Goal: Task Accomplishment & Management: Manage account settings

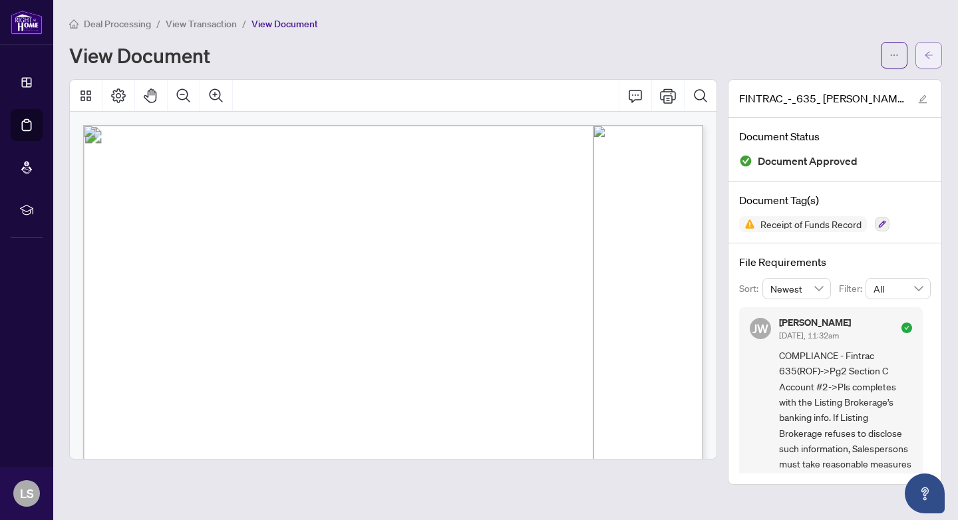
click at [920, 57] on button "button" at bounding box center [928, 55] width 27 height 27
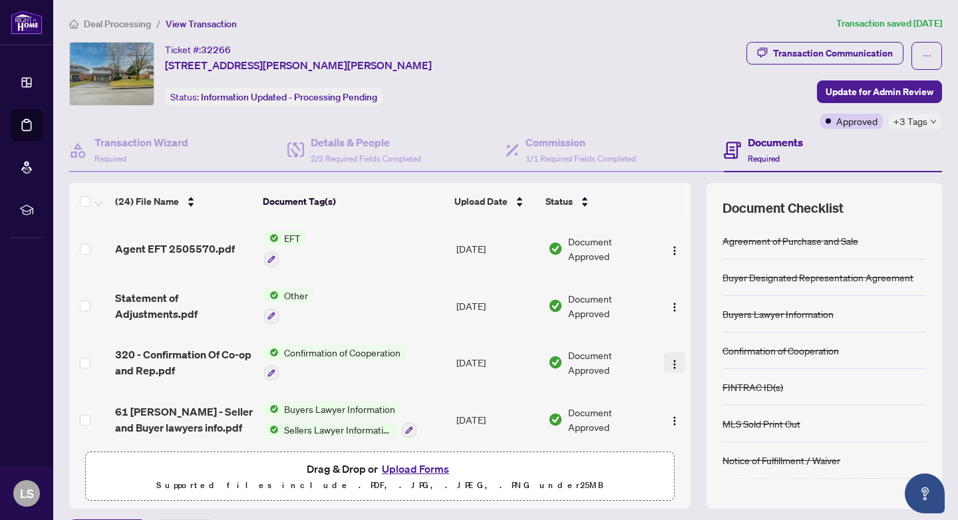
click at [671, 365] on img "button" at bounding box center [674, 364] width 11 height 11
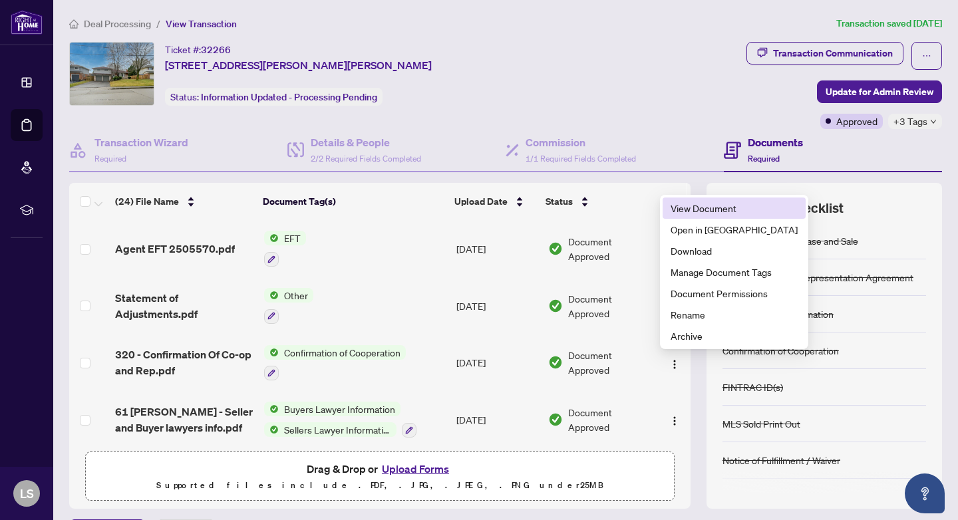
click at [702, 207] on span "View Document" at bounding box center [733, 208] width 127 height 15
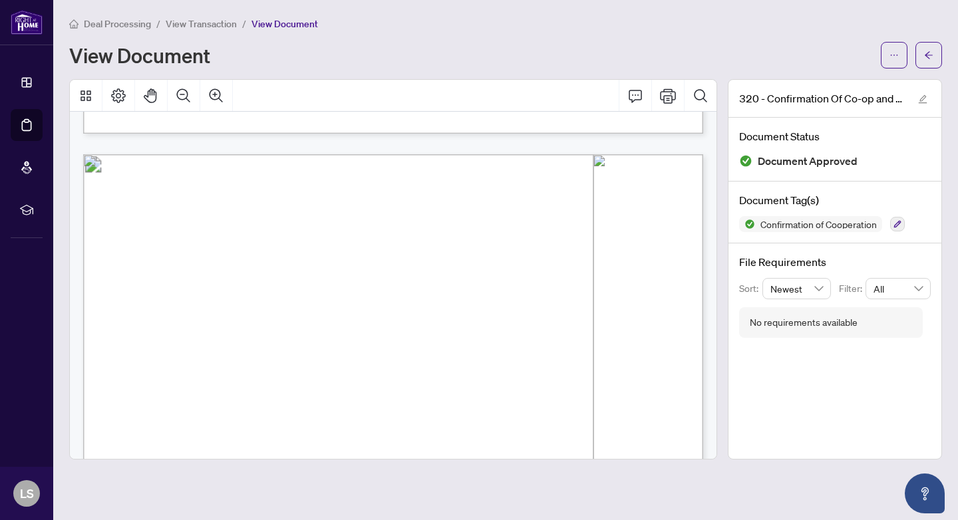
scroll to position [839, 0]
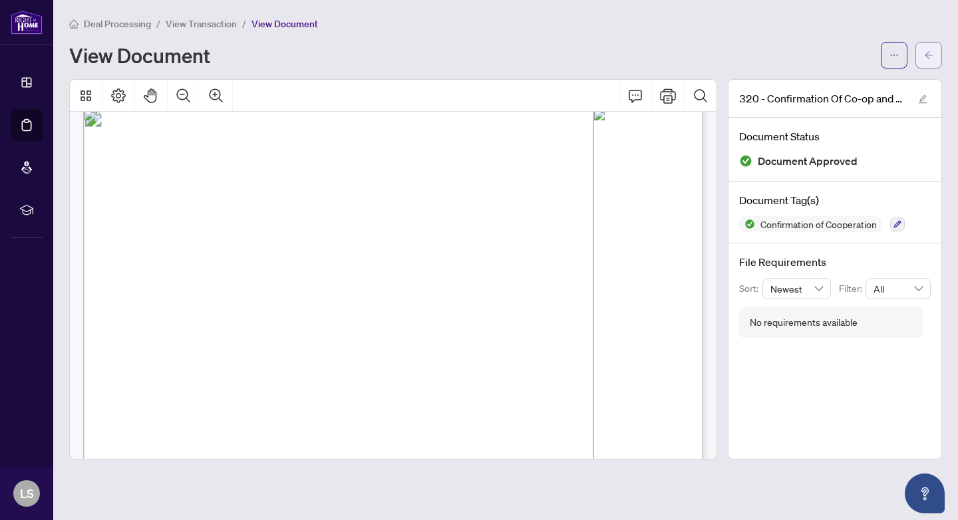
click at [931, 54] on icon "arrow-left" at bounding box center [928, 55] width 9 height 9
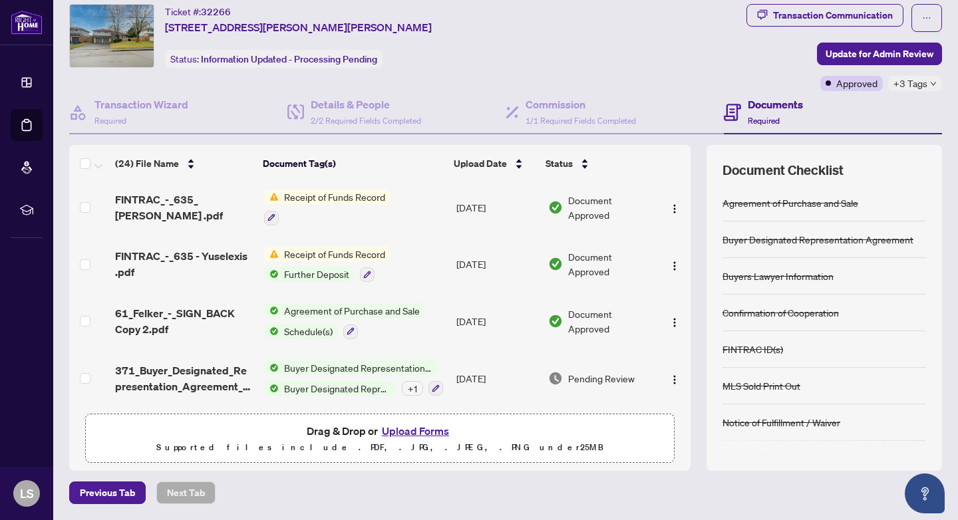
scroll to position [1084, 0]
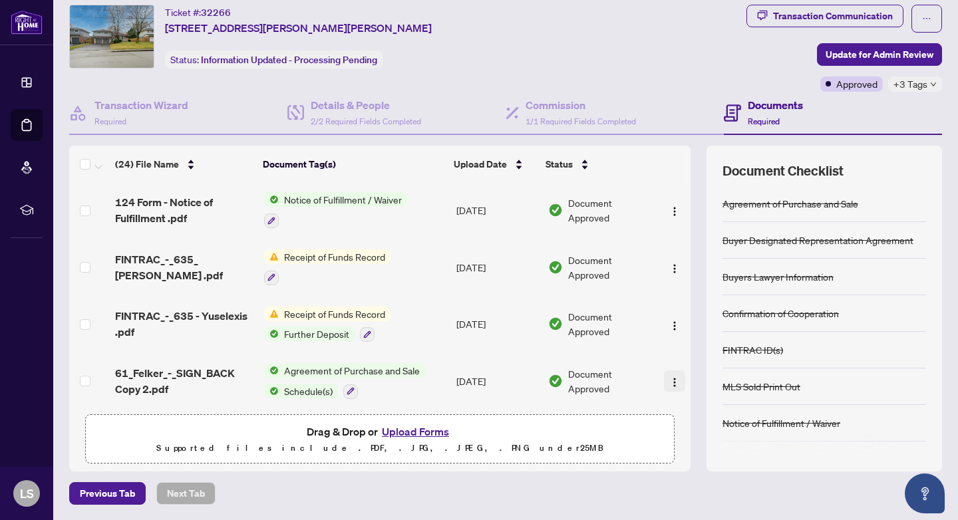
click at [670, 388] on img "button" at bounding box center [674, 382] width 11 height 11
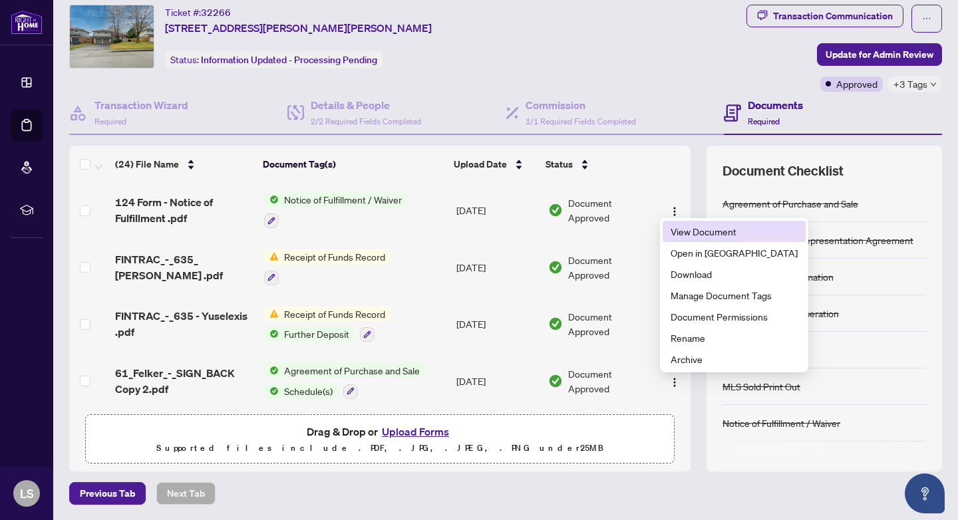
click at [706, 234] on span "View Document" at bounding box center [733, 231] width 127 height 15
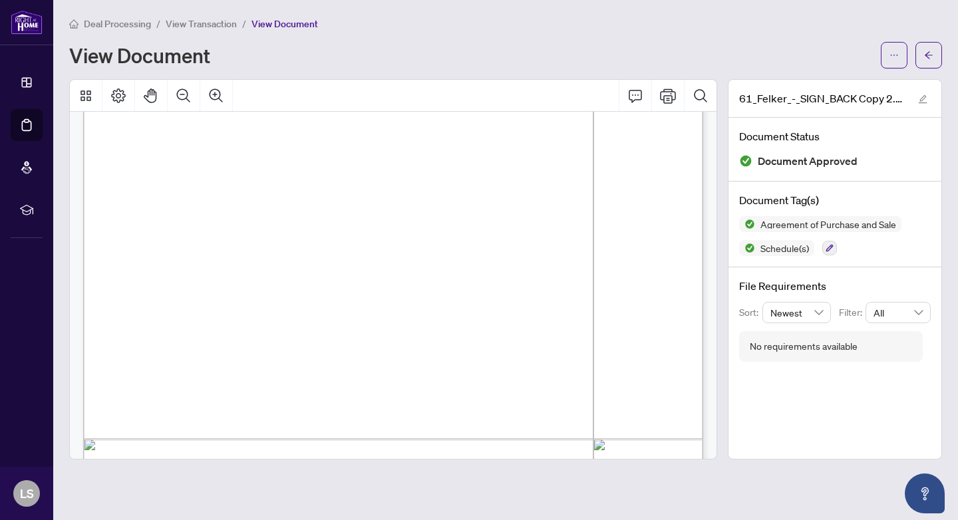
scroll to position [4353, 0]
click at [927, 53] on icon "arrow-left" at bounding box center [928, 55] width 9 height 9
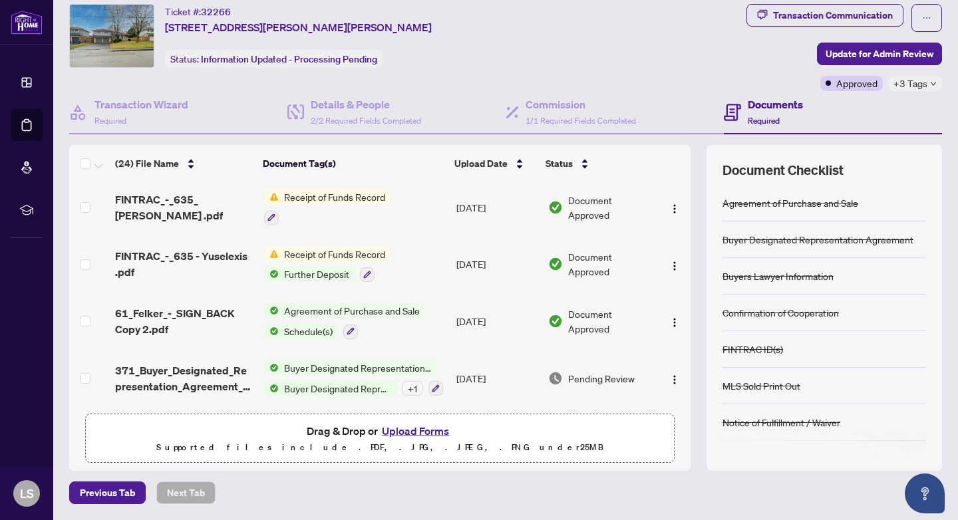
scroll to position [37, 0]
click at [673, 376] on img "button" at bounding box center [674, 380] width 11 height 11
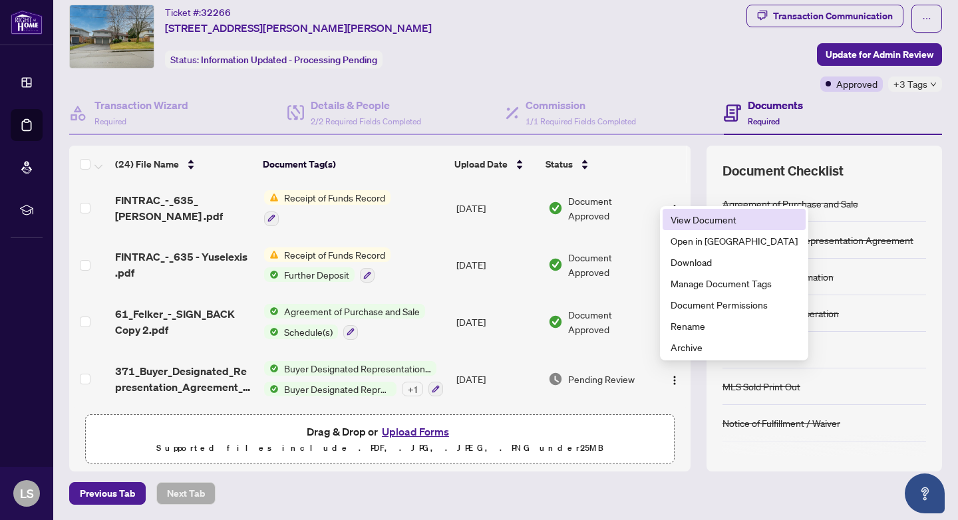
click at [690, 217] on span "View Document" at bounding box center [733, 219] width 127 height 15
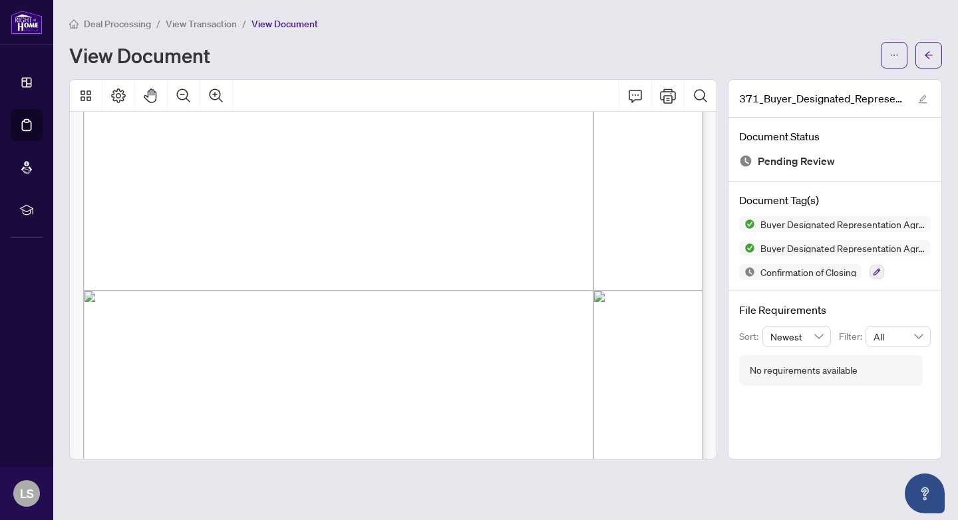
scroll to position [1988, 0]
click at [935, 51] on button "button" at bounding box center [928, 55] width 27 height 27
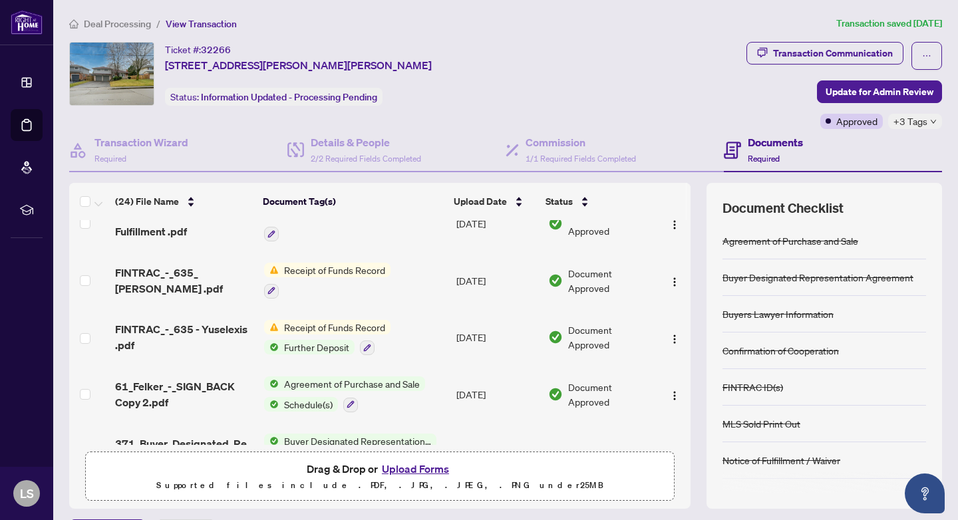
scroll to position [1131, 0]
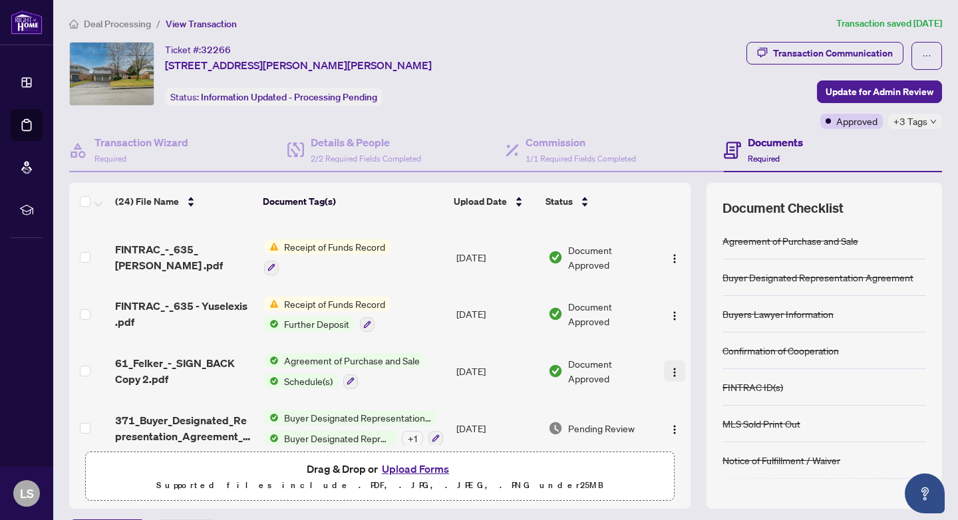
click at [669, 378] on img "button" at bounding box center [674, 372] width 11 height 11
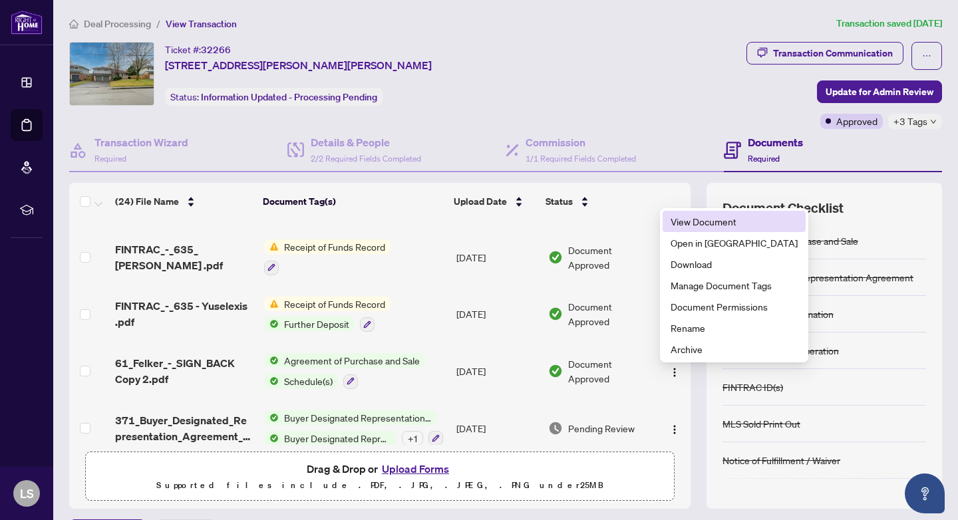
click at [698, 225] on span "View Document" at bounding box center [733, 221] width 127 height 15
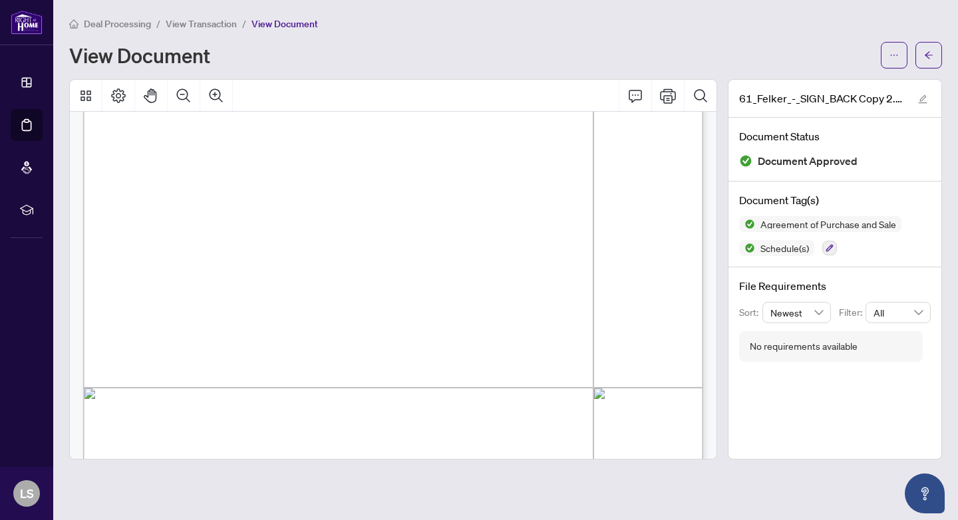
scroll to position [3554, 0]
click at [924, 57] on icon "arrow-left" at bounding box center [928, 55] width 9 height 9
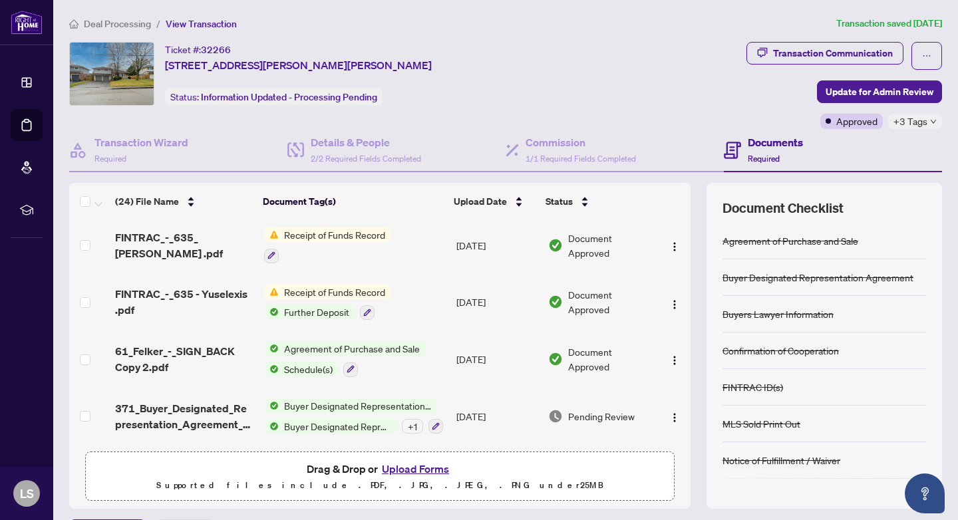
scroll to position [1153, 0]
click at [671, 418] on button "button" at bounding box center [674, 416] width 21 height 21
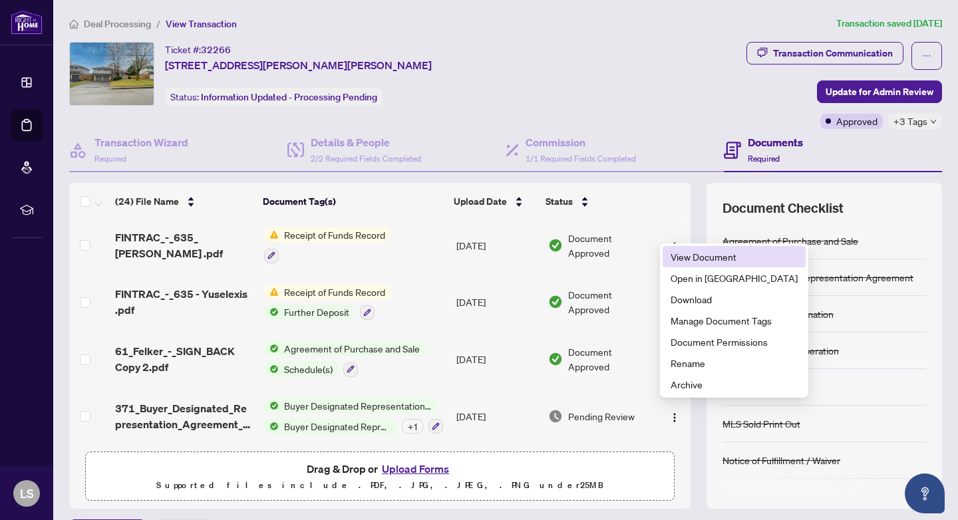
click at [688, 255] on span "View Document" at bounding box center [733, 256] width 127 height 15
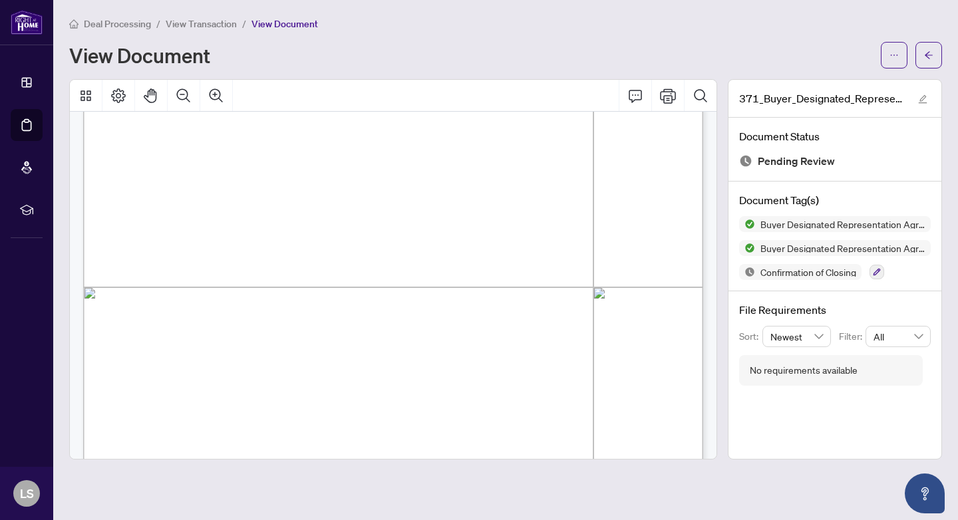
scroll to position [349, 0]
